Goal: Navigation & Orientation: Find specific page/section

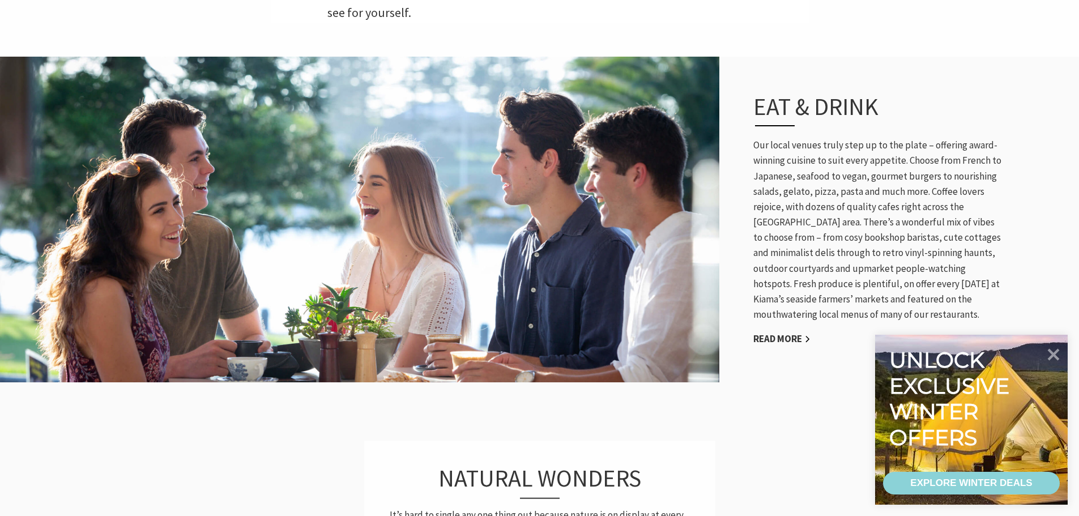
scroll to position [566, 0]
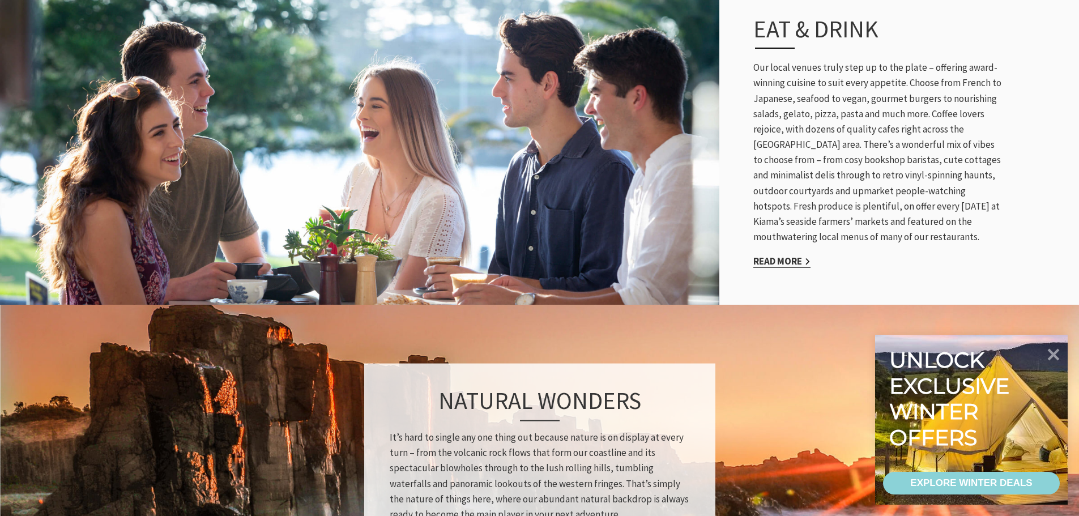
click at [780, 264] on link "Read More" at bounding box center [781, 261] width 57 height 13
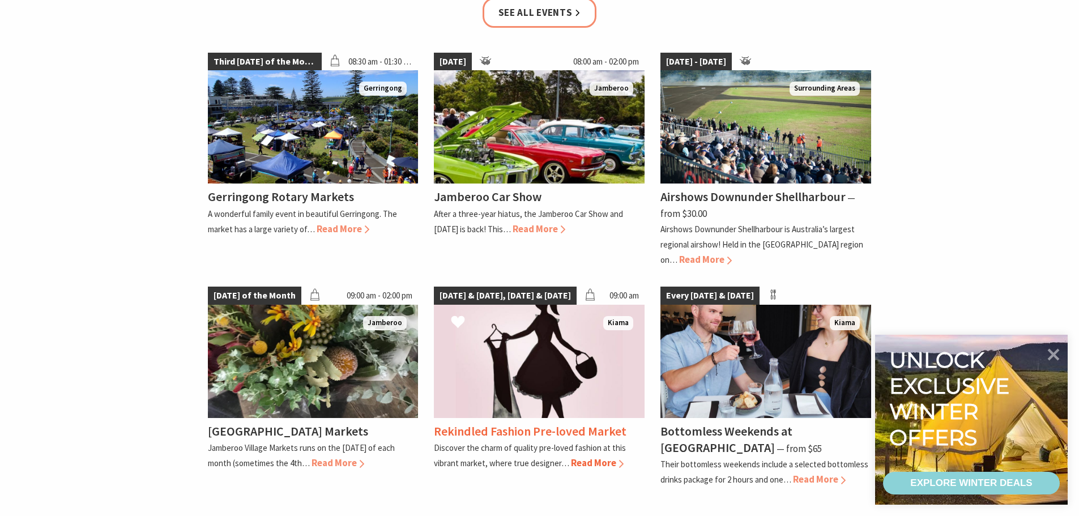
scroll to position [1812, 0]
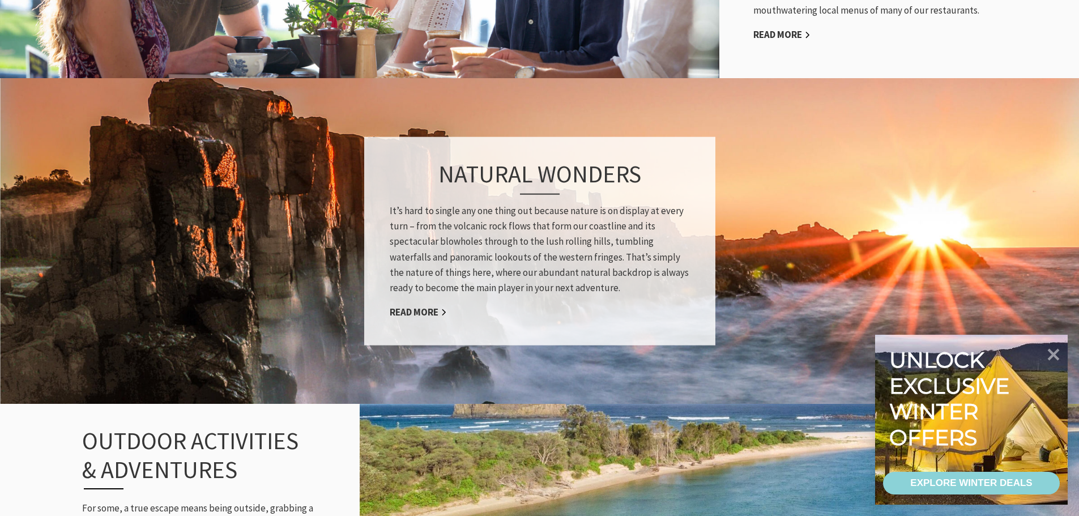
scroll to position [963, 0]
